Goal: Transaction & Acquisition: Purchase product/service

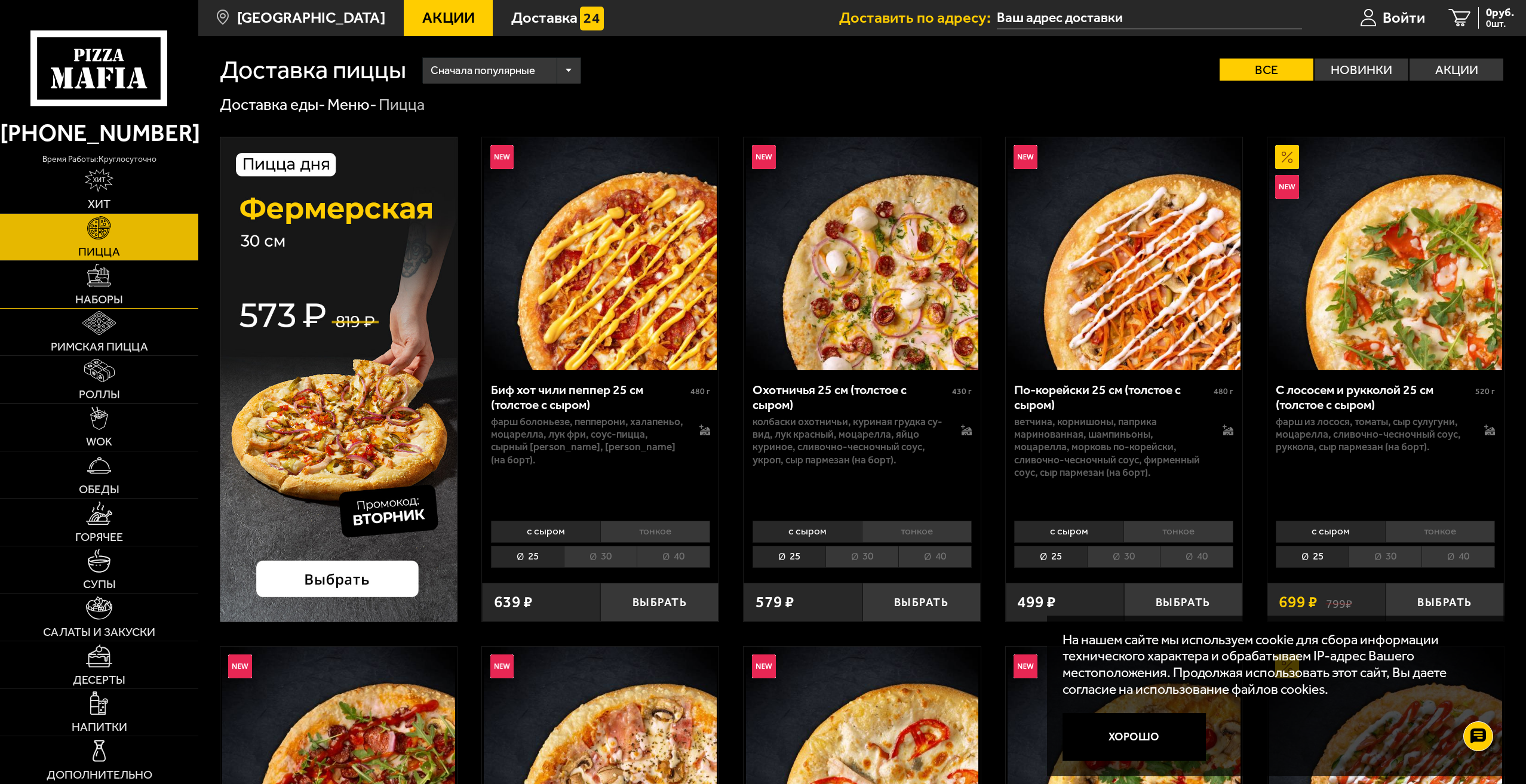
click at [118, 297] on span "Наборы" at bounding box center [99, 299] width 48 height 12
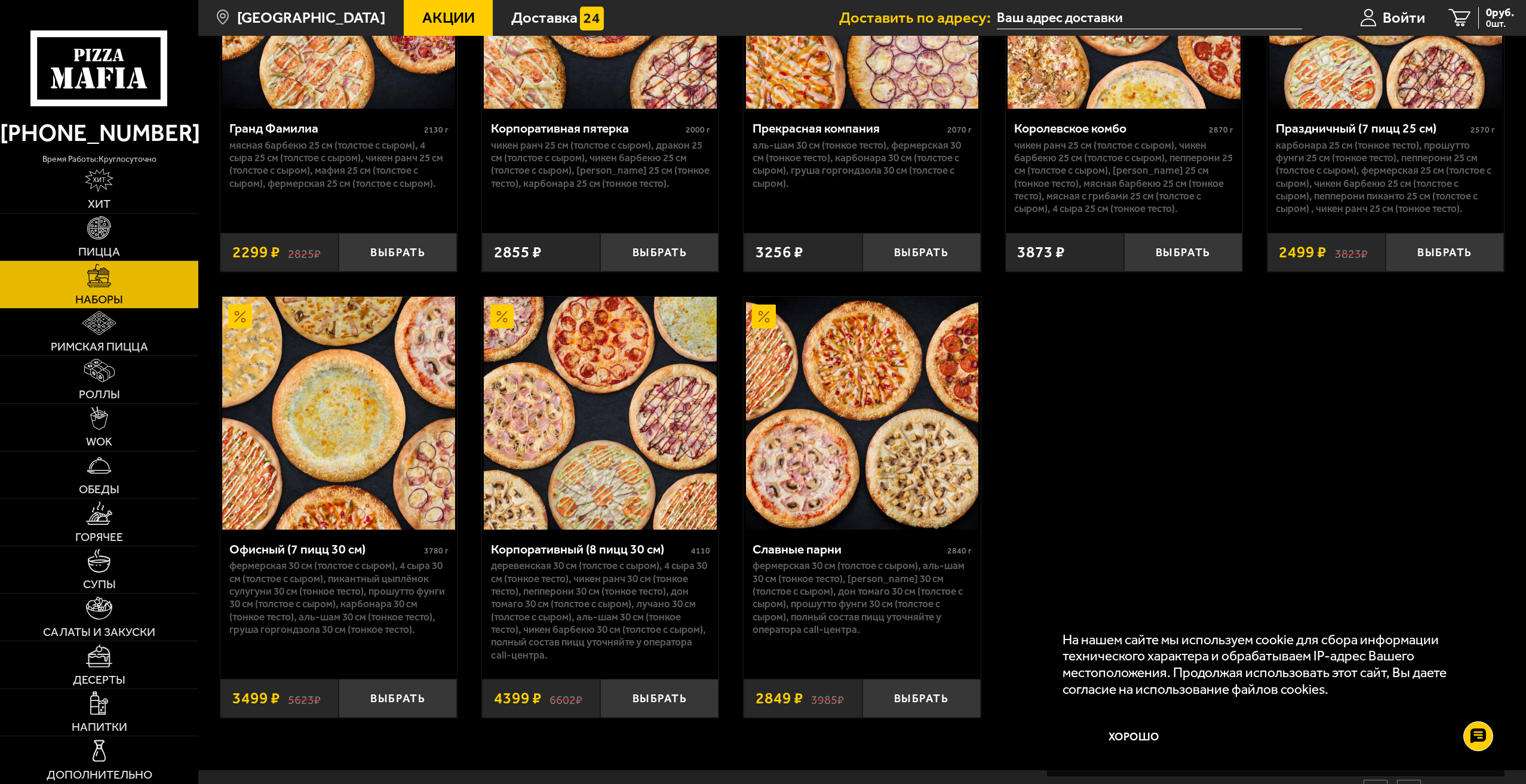
scroll to position [2269, 0]
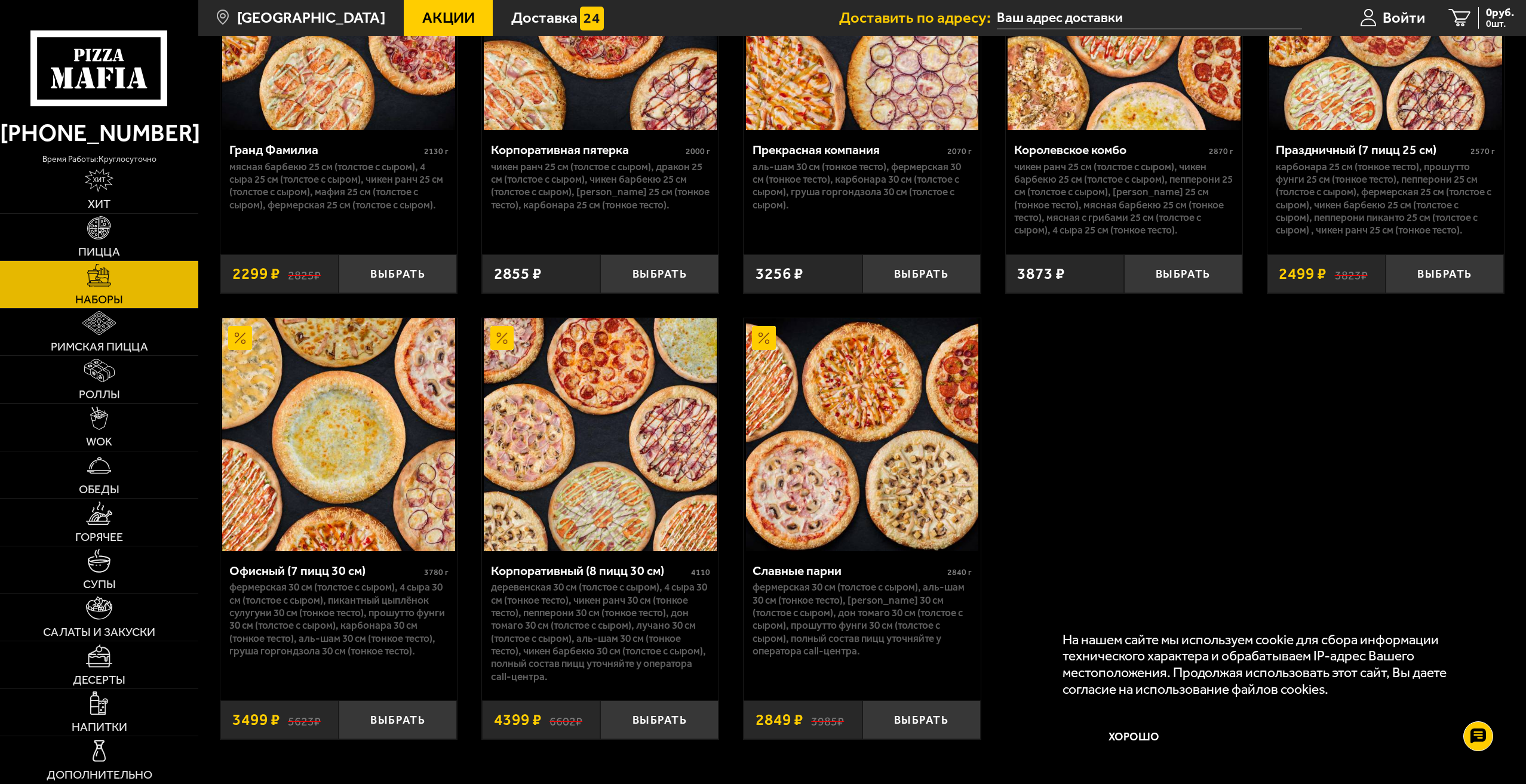
click at [348, 574] on div "Офисный (7 пицц 30 см)" at bounding box center [325, 571] width 192 height 16
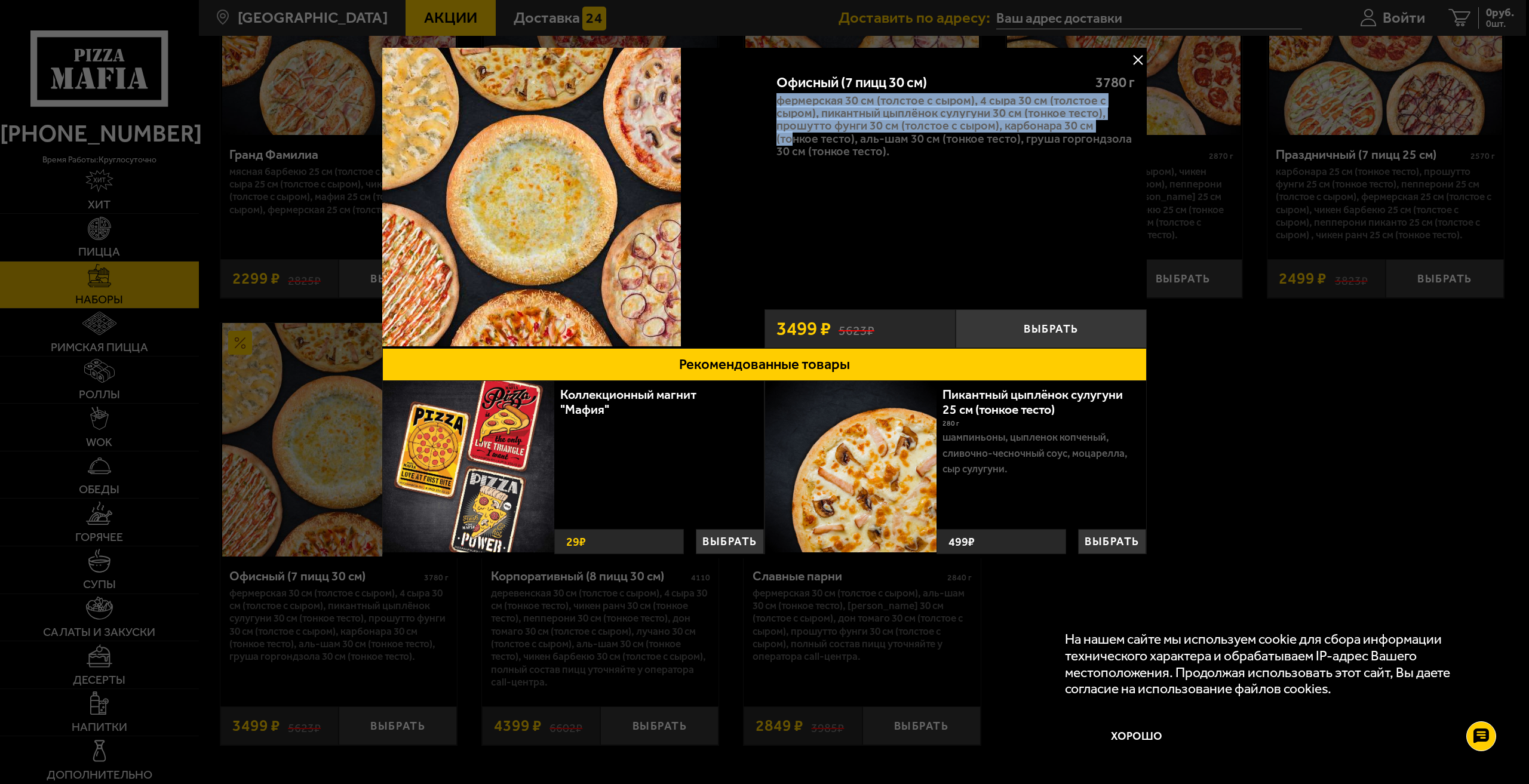
drag, startPoint x: 778, startPoint y: 100, endPoint x: 1153, endPoint y: 82, distance: 375.4
click at [1109, 127] on p "Фермерская 30 см (толстое с сыром), 4 сыра 30 см (толстое с сыром), Пикантный ц…" at bounding box center [956, 126] width 358 height 64
drag, startPoint x: 1138, startPoint y: 61, endPoint x: 1078, endPoint y: 68, distance: 60.4
click at [1134, 62] on button at bounding box center [1138, 60] width 18 height 18
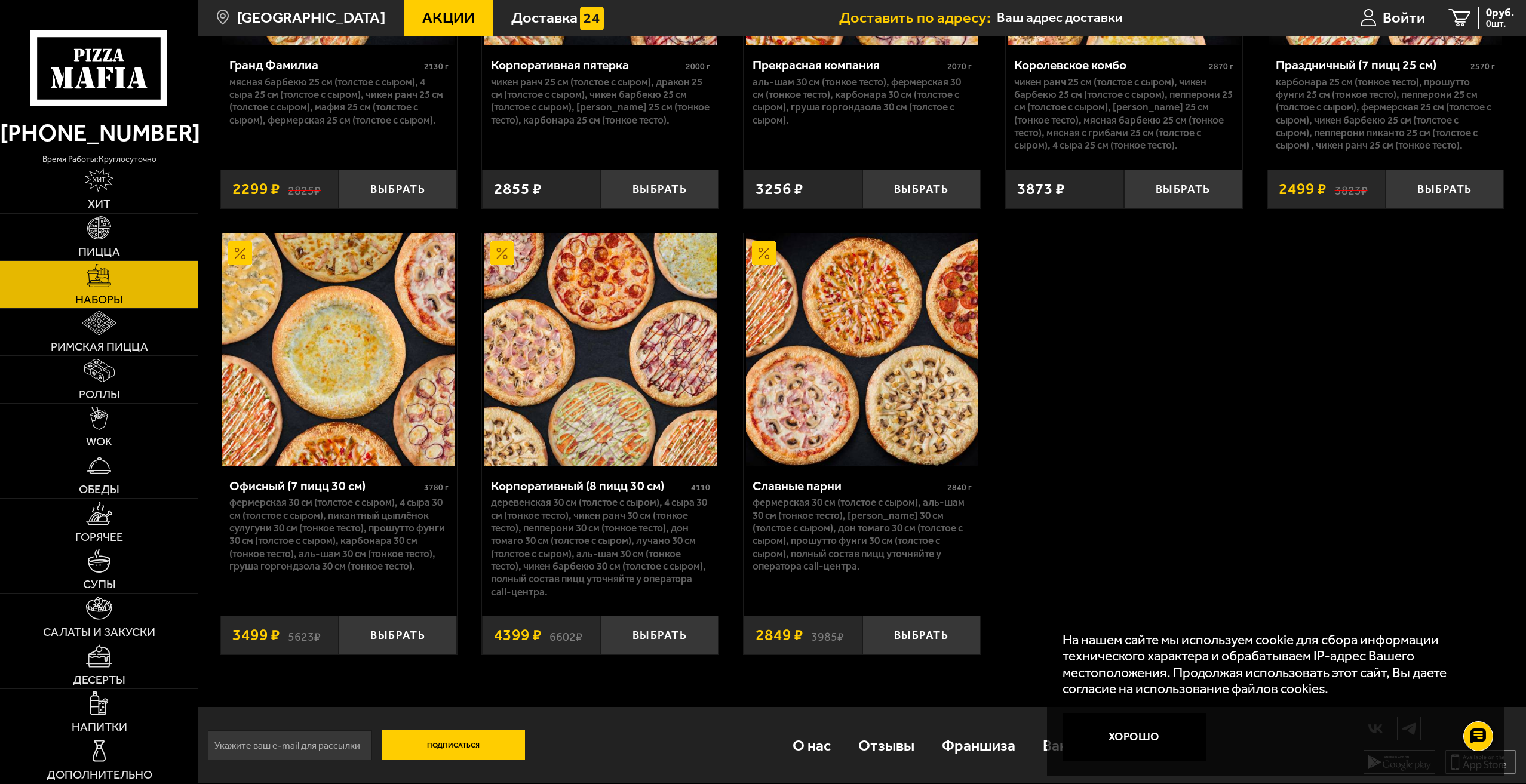
scroll to position [2360, 0]
